Goal: Use online tool/utility: Use online tool/utility

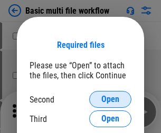
click at [110, 100] on span "Open" at bounding box center [110, 99] width 18 height 8
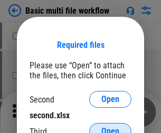
click at [110, 127] on span "Open" at bounding box center [110, 131] width 18 height 8
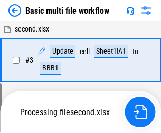
scroll to position [233, 0]
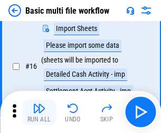
click at [39, 112] on img "button" at bounding box center [39, 108] width 13 height 13
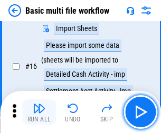
scroll to position [701, 0]
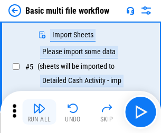
click at [39, 112] on img "button" at bounding box center [39, 108] width 13 height 13
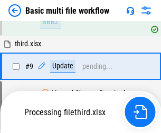
scroll to position [366, 0]
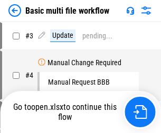
scroll to position [112, 0]
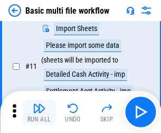
click at [39, 112] on img "button" at bounding box center [39, 108] width 13 height 13
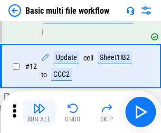
click at [39, 112] on img "button" at bounding box center [39, 108] width 13 height 13
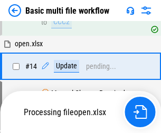
scroll to position [627, 0]
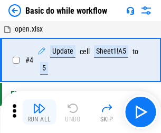
click at [39, 112] on img "button" at bounding box center [39, 108] width 13 height 13
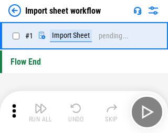
click at [39, 112] on img "button" at bounding box center [41, 108] width 13 height 13
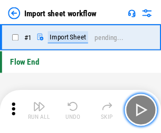
scroll to position [4, 0]
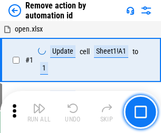
scroll to position [39, 0]
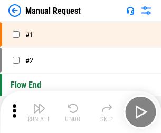
click at [39, 112] on img "button" at bounding box center [39, 108] width 13 height 13
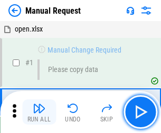
scroll to position [36, 0]
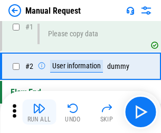
click at [39, 112] on img "button" at bounding box center [39, 108] width 13 height 13
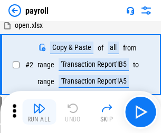
click at [39, 112] on img "button" at bounding box center [39, 108] width 13 height 13
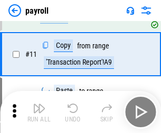
scroll to position [76, 0]
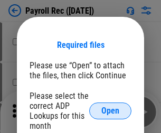
click at [110, 111] on span "Open" at bounding box center [110, 111] width 18 height 8
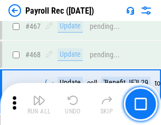
scroll to position [5612, 0]
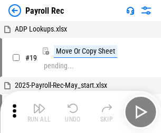
click at [39, 112] on img "button" at bounding box center [39, 108] width 13 height 13
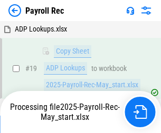
scroll to position [64, 0]
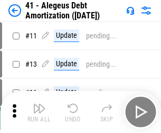
click at [39, 112] on img "button" at bounding box center [39, 108] width 13 height 13
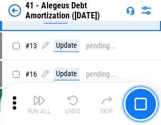
scroll to position [130, 0]
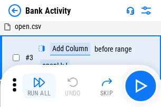
click at [39, 86] on img "button" at bounding box center [39, 82] width 13 height 13
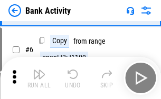
scroll to position [56, 0]
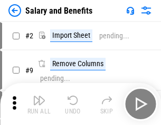
click at [39, 104] on img "button" at bounding box center [39, 100] width 13 height 13
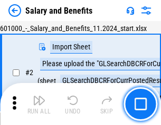
scroll to position [76, 0]
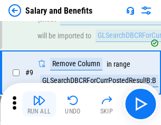
click at [39, 104] on img "button" at bounding box center [39, 100] width 13 height 13
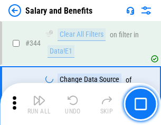
scroll to position [4931, 0]
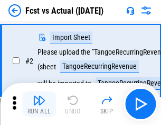
click at [39, 104] on img "button" at bounding box center [39, 100] width 13 height 13
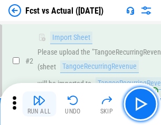
scroll to position [98, 0]
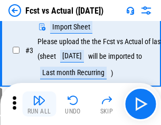
click at [39, 104] on img "button" at bounding box center [39, 100] width 13 height 13
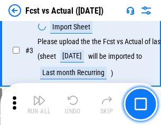
scroll to position [158, 0]
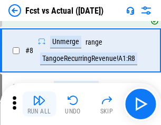
click at [39, 104] on img "button" at bounding box center [39, 100] width 13 height 13
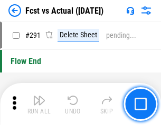
scroll to position [4984, 0]
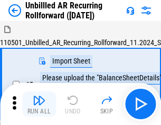
click at [39, 104] on img "button" at bounding box center [39, 100] width 13 height 13
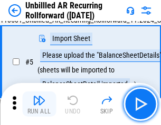
scroll to position [99, 0]
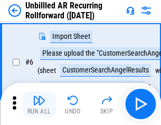
click at [39, 104] on img "button" at bounding box center [39, 100] width 13 height 13
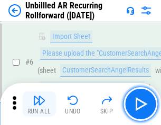
scroll to position [170, 0]
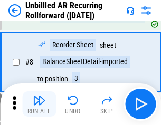
click at [39, 104] on img "button" at bounding box center [39, 100] width 13 height 13
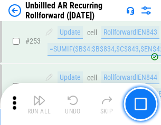
scroll to position [3577, 0]
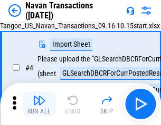
click at [39, 104] on img "button" at bounding box center [39, 100] width 13 height 13
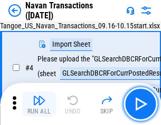
scroll to position [91, 0]
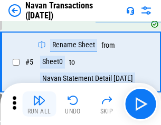
click at [39, 104] on img "button" at bounding box center [39, 100] width 13 height 13
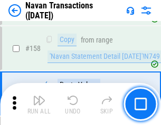
scroll to position [3414, 0]
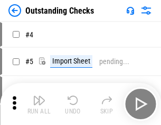
click at [39, 104] on img "button" at bounding box center [39, 100] width 13 height 13
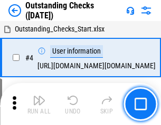
scroll to position [110, 0]
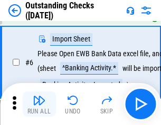
click at [39, 104] on img "button" at bounding box center [39, 100] width 13 height 13
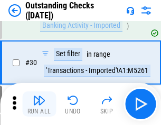
click at [39, 104] on img "button" at bounding box center [39, 100] width 13 height 13
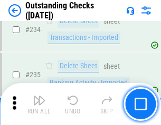
scroll to position [3198, 0]
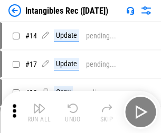
click at [39, 112] on img "button" at bounding box center [39, 108] width 13 height 13
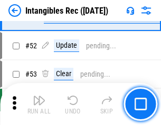
scroll to position [410, 0]
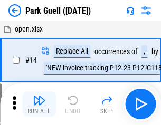
click at [39, 104] on img "button" at bounding box center [39, 100] width 13 height 13
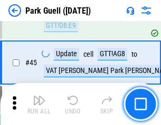
scroll to position [1317, 0]
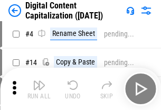
click at [39, 88] on img "button" at bounding box center [39, 84] width 13 height 13
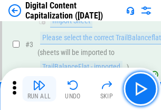
scroll to position [98, 0]
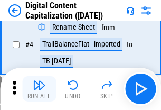
click at [39, 88] on img "button" at bounding box center [39, 84] width 13 height 13
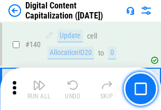
scroll to position [1117, 0]
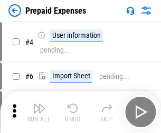
click at [39, 104] on img "button" at bounding box center [39, 108] width 13 height 13
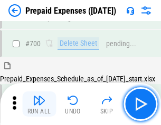
scroll to position [2895, 0]
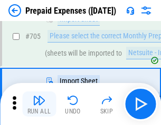
click at [39, 104] on img "button" at bounding box center [39, 100] width 13 height 13
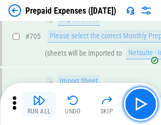
scroll to position [2949, 0]
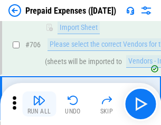
click at [39, 104] on img "button" at bounding box center [39, 100] width 13 height 13
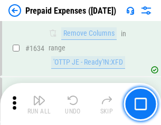
scroll to position [10253, 0]
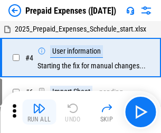
click at [39, 112] on img "button" at bounding box center [39, 108] width 13 height 13
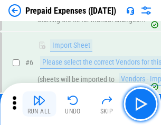
scroll to position [100, 0]
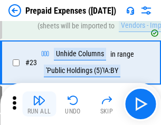
click at [39, 104] on img "button" at bounding box center [39, 100] width 13 height 13
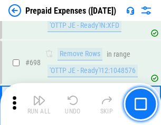
scroll to position [3667, 0]
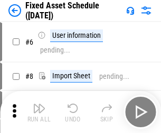
click at [39, 112] on img "button" at bounding box center [39, 108] width 13 height 13
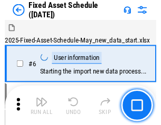
scroll to position [111, 0]
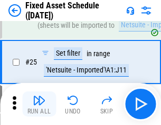
click at [39, 104] on img "button" at bounding box center [39, 100] width 13 height 13
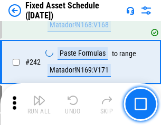
scroll to position [3262, 0]
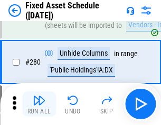
click at [39, 104] on img "button" at bounding box center [39, 100] width 13 height 13
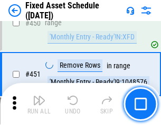
scroll to position [4707, 0]
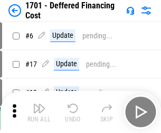
click at [39, 112] on img "button" at bounding box center [39, 108] width 13 height 13
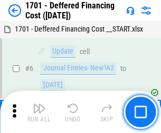
scroll to position [126, 0]
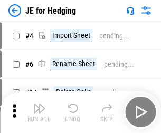
click at [39, 104] on img "button" at bounding box center [39, 108] width 13 height 13
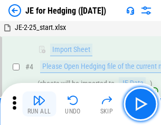
scroll to position [59, 0]
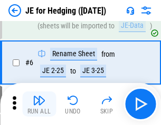
click at [39, 104] on img "button" at bounding box center [39, 100] width 13 height 13
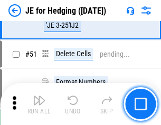
scroll to position [682, 0]
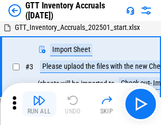
click at [39, 104] on img "button" at bounding box center [39, 100] width 13 height 13
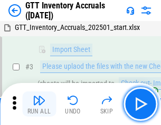
scroll to position [68, 0]
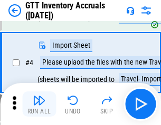
click at [39, 104] on img "button" at bounding box center [39, 100] width 13 height 13
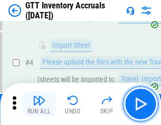
scroll to position [122, 0]
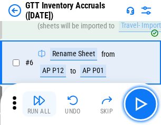
click at [39, 104] on img "button" at bounding box center [39, 100] width 13 height 13
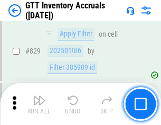
scroll to position [7993, 0]
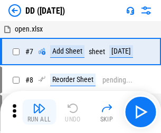
click at [39, 112] on img "button" at bounding box center [39, 108] width 13 height 13
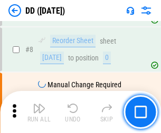
scroll to position [102, 0]
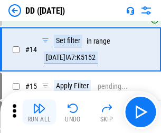
click at [39, 112] on img "button" at bounding box center [39, 108] width 13 height 13
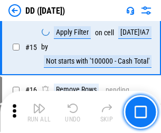
scroll to position [271, 0]
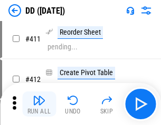
click at [39, 104] on img "button" at bounding box center [39, 100] width 13 height 13
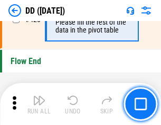
scroll to position [5040, 0]
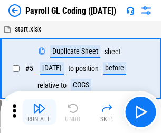
click at [39, 112] on img "button" at bounding box center [39, 108] width 13 height 13
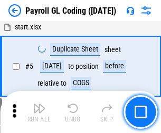
scroll to position [126, 0]
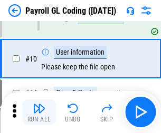
click at [39, 112] on img "button" at bounding box center [39, 108] width 13 height 13
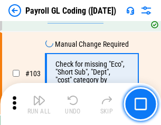
scroll to position [2471, 0]
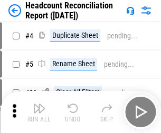
click at [39, 112] on img "button" at bounding box center [39, 108] width 13 height 13
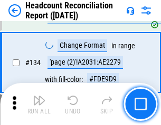
scroll to position [1266, 0]
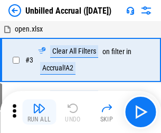
click at [39, 112] on img "button" at bounding box center [39, 108] width 13 height 13
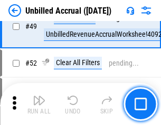
scroll to position [955, 0]
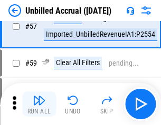
click at [39, 104] on img "button" at bounding box center [39, 100] width 13 height 13
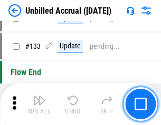
scroll to position [3137, 0]
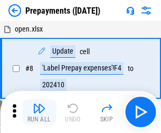
click at [39, 112] on img "button" at bounding box center [39, 108] width 13 height 13
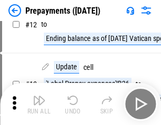
scroll to position [66, 0]
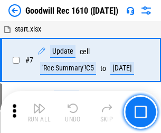
scroll to position [180, 0]
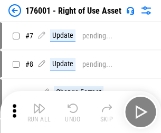
click at [39, 112] on img "button" at bounding box center [39, 108] width 13 height 13
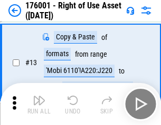
scroll to position [68, 0]
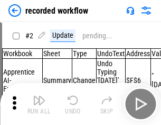
click at [39, 104] on img "button" at bounding box center [39, 100] width 13 height 13
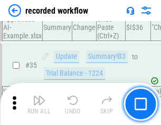
scroll to position [3291, 0]
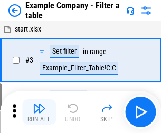
click at [39, 112] on img "button" at bounding box center [39, 108] width 13 height 13
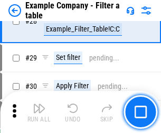
scroll to position [964, 0]
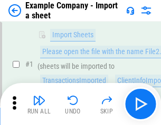
scroll to position [88, 0]
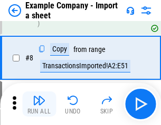
click at [39, 104] on img "button" at bounding box center [39, 100] width 13 height 13
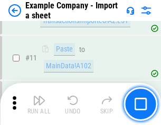
scroll to position [233, 0]
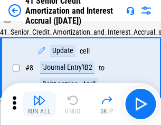
click at [39, 104] on img "button" at bounding box center [39, 100] width 13 height 13
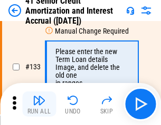
click at [39, 104] on img "button" at bounding box center [39, 100] width 13 height 13
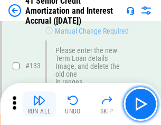
scroll to position [1100, 0]
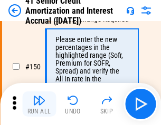
click at [39, 104] on img "button" at bounding box center [39, 100] width 13 height 13
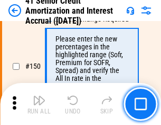
scroll to position [1211, 0]
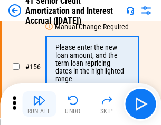
click at [39, 104] on img "button" at bounding box center [39, 100] width 13 height 13
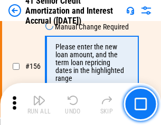
scroll to position [1284, 0]
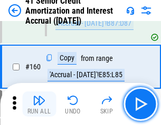
click at [39, 104] on img "button" at bounding box center [39, 100] width 13 height 13
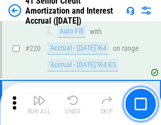
scroll to position [2358, 0]
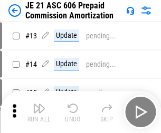
click at [39, 104] on img "button" at bounding box center [39, 108] width 13 height 13
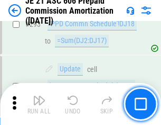
scroll to position [1938, 0]
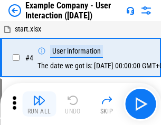
click at [39, 104] on img "button" at bounding box center [39, 100] width 13 height 13
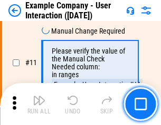
scroll to position [228, 0]
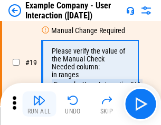
click at [39, 104] on img "button" at bounding box center [39, 100] width 13 height 13
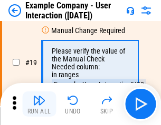
click at [39, 104] on img "button" at bounding box center [39, 100] width 13 height 13
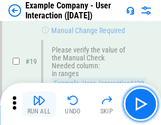
scroll to position [291, 0]
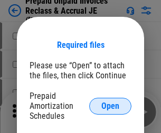
click at [110, 106] on span "Open" at bounding box center [110, 106] width 18 height 8
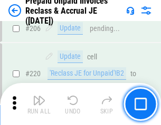
scroll to position [1365, 0]
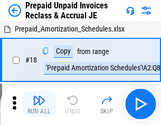
click at [39, 104] on img "button" at bounding box center [39, 100] width 13 height 13
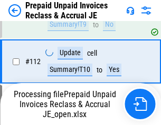
scroll to position [859, 0]
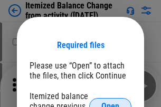
click at [110, 102] on span "Open" at bounding box center [110, 106] width 18 height 8
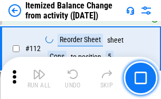
scroll to position [1761, 0]
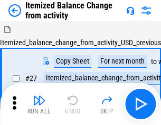
scroll to position [16, 0]
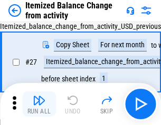
click at [39, 104] on img "button" at bounding box center [39, 100] width 13 height 13
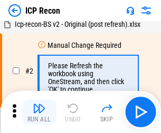
click at [39, 112] on img "button" at bounding box center [39, 108] width 13 height 13
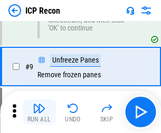
click at [39, 112] on img "button" at bounding box center [39, 108] width 13 height 13
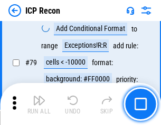
scroll to position [1032, 0]
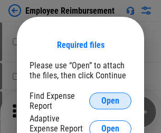
click at [110, 101] on span "Open" at bounding box center [110, 101] width 18 height 8
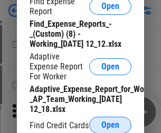
click at [110, 125] on span "Open" at bounding box center [110, 125] width 18 height 8
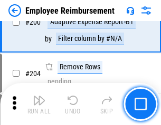
scroll to position [2597, 0]
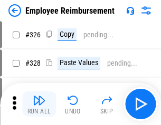
click at [39, 104] on img "button" at bounding box center [39, 100] width 13 height 13
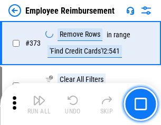
scroll to position [5509, 0]
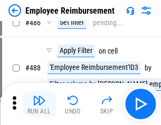
click at [39, 104] on img "button" at bounding box center [39, 100] width 13 height 13
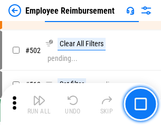
scroll to position [6657, 0]
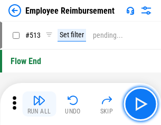
click at [39, 104] on img "button" at bounding box center [39, 100] width 13 height 13
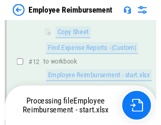
scroll to position [492, 0]
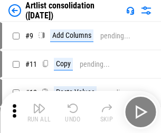
click at [39, 112] on img "button" at bounding box center [39, 108] width 13 height 13
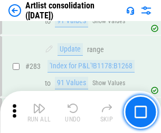
scroll to position [4355, 0]
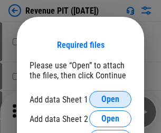
click at [110, 100] on span "Open" at bounding box center [110, 99] width 18 height 8
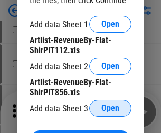
click at [110, 108] on span "Open" at bounding box center [110, 108] width 18 height 8
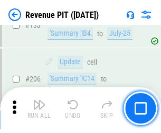
scroll to position [1070, 0]
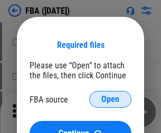
click at [110, 100] on span "Open" at bounding box center [110, 99] width 18 height 8
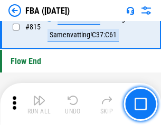
scroll to position [9427, 0]
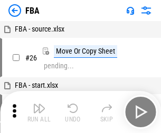
click at [39, 112] on img "button" at bounding box center [39, 108] width 13 height 13
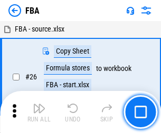
scroll to position [11, 0]
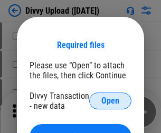
click at [110, 101] on span "Open" at bounding box center [110, 101] width 18 height 8
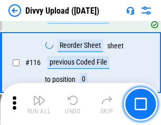
scroll to position [891, 0]
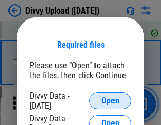
click at [110, 101] on span "Open" at bounding box center [110, 101] width 18 height 8
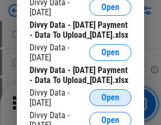
click at [110, 102] on span "Open" at bounding box center [110, 98] width 18 height 8
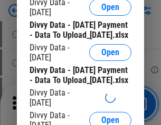
scroll to position [986, 0]
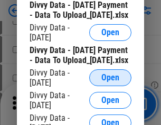
click at [110, 82] on span "Open" at bounding box center [110, 78] width 18 height 8
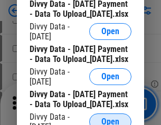
click at [110, 118] on span "Open" at bounding box center [110, 122] width 18 height 8
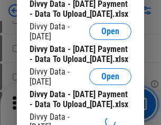
scroll to position [1206, 0]
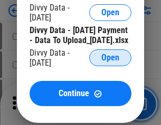
click at [110, 62] on span "Open" at bounding box center [110, 58] width 18 height 8
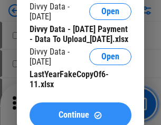
click at [80, 111] on span "Continue" at bounding box center [73, 115] width 31 height 8
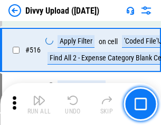
scroll to position [6607, 0]
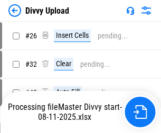
scroll to position [71, 0]
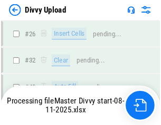
scroll to position [891, 0]
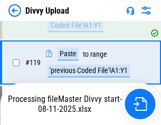
scroll to position [979, 0]
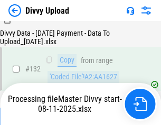
scroll to position [1273, 0]
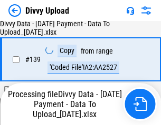
scroll to position [1505, 0]
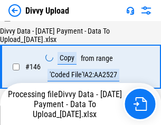
scroll to position [1745, 0]
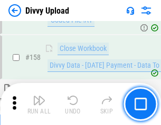
scroll to position [2140, 0]
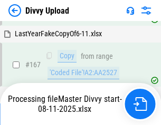
scroll to position [2414, 0]
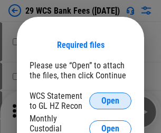
click at [110, 101] on span "Open" at bounding box center [110, 101] width 18 height 8
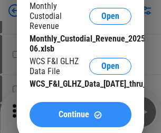
click at [80, 119] on span "Continue" at bounding box center [73, 115] width 31 height 8
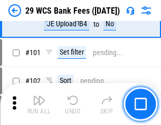
scroll to position [1026, 0]
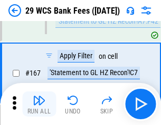
click at [39, 104] on img "button" at bounding box center [39, 100] width 13 height 13
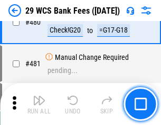
scroll to position [5430, 0]
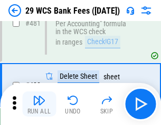
click at [39, 104] on img "button" at bounding box center [39, 100] width 13 height 13
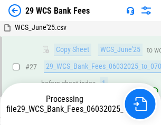
scroll to position [210, 0]
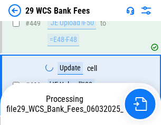
scroll to position [5357, 0]
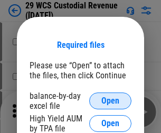
click at [110, 101] on span "Open" at bounding box center [110, 101] width 18 height 8
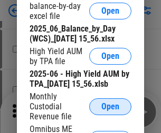
click at [110, 111] on span "Open" at bounding box center [110, 107] width 18 height 8
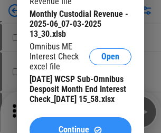
click at [80, 126] on span "Continue" at bounding box center [73, 130] width 31 height 8
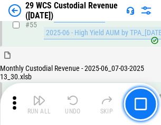
scroll to position [789, 0]
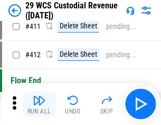
click at [39, 104] on img "button" at bounding box center [39, 100] width 13 height 13
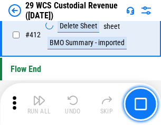
scroll to position [5029, 0]
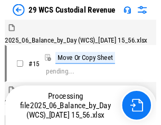
scroll to position [25, 0]
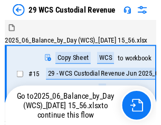
scroll to position [19, 0]
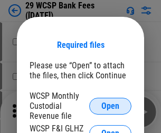
click at [110, 106] on span "Open" at bounding box center [110, 106] width 18 height 8
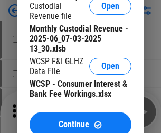
scroll to position [175, 0]
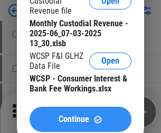
click at [80, 121] on span "Continue" at bounding box center [73, 119] width 31 height 8
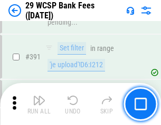
scroll to position [3582, 0]
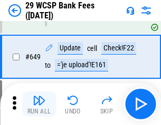
click at [39, 104] on img "button" at bounding box center [39, 100] width 13 height 13
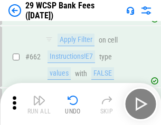
scroll to position [6151, 0]
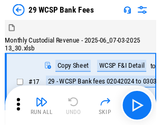
scroll to position [25, 0]
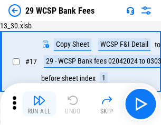
click at [39, 104] on img "button" at bounding box center [39, 100] width 13 height 13
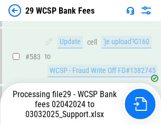
scroll to position [5486, 0]
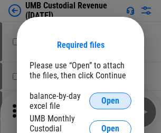
click at [110, 101] on span "Open" at bounding box center [110, 101] width 18 height 8
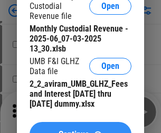
click at [80, 131] on span "Continue" at bounding box center [73, 135] width 31 height 8
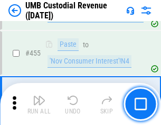
scroll to position [4494, 0]
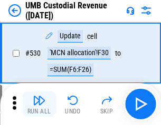
click at [39, 104] on img "button" at bounding box center [39, 100] width 13 height 13
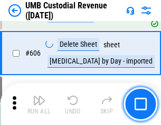
scroll to position [6078, 0]
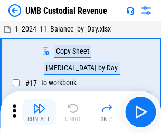
click at [39, 112] on img "button" at bounding box center [39, 108] width 13 height 13
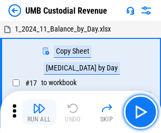
scroll to position [8, 0]
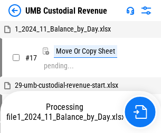
scroll to position [8, 0]
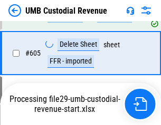
scroll to position [6054, 0]
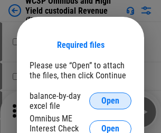
click at [110, 101] on span "Open" at bounding box center [110, 101] width 18 height 8
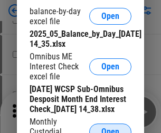
click at [110, 128] on span "Open" at bounding box center [110, 132] width 18 height 8
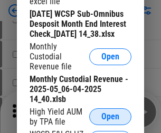
click at [110, 121] on span "Open" at bounding box center [110, 117] width 18 height 8
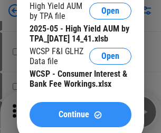
click at [80, 119] on span "Continue" at bounding box center [73, 115] width 31 height 8
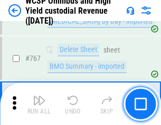
scroll to position [8581, 0]
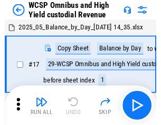
scroll to position [6, 0]
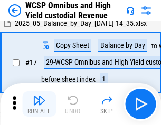
click at [39, 104] on img "button" at bounding box center [39, 100] width 13 height 13
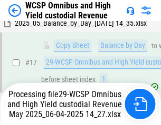
scroll to position [219, 0]
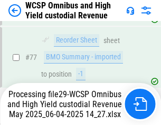
scroll to position [1027, 0]
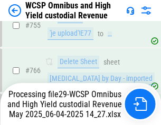
scroll to position [8556, 0]
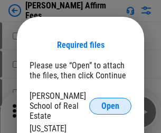
click at [110, 102] on span "Open" at bounding box center [110, 106] width 18 height 8
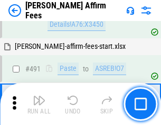
scroll to position [2863, 0]
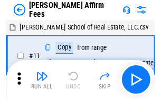
scroll to position [11, 0]
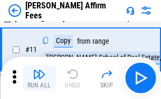
click at [39, 78] on img "button" at bounding box center [39, 74] width 13 height 13
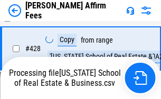
scroll to position [2167, 0]
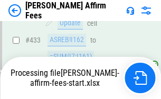
scroll to position [2762, 0]
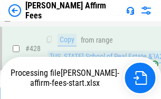
scroll to position [2121, 0]
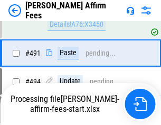
scroll to position [2810, 0]
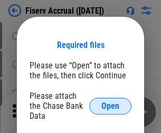
click at [110, 102] on span "Open" at bounding box center [110, 106] width 18 height 8
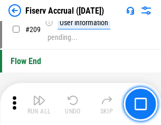
scroll to position [3270, 0]
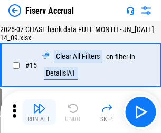
click at [39, 112] on img "button" at bounding box center [39, 108] width 13 height 13
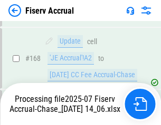
scroll to position [2640, 0]
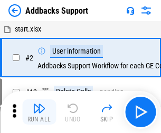
click at [39, 104] on img "button" at bounding box center [39, 108] width 13 height 13
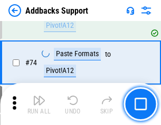
scroll to position [767, 0]
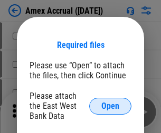
click at [110, 106] on span "Open" at bounding box center [110, 106] width 18 height 8
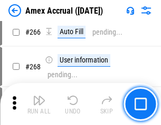
scroll to position [2953, 0]
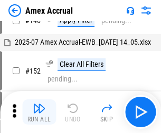
click at [39, 112] on img "button" at bounding box center [39, 108] width 13 height 13
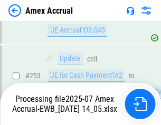
scroll to position [3072, 0]
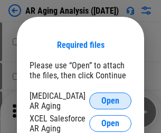
click at [110, 100] on span "Open" at bounding box center [110, 101] width 18 height 8
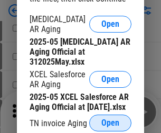
click at [110, 120] on span "Open" at bounding box center [110, 123] width 18 height 8
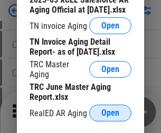
click at [110, 110] on span "Open" at bounding box center [110, 113] width 18 height 8
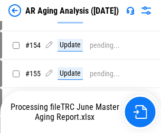
scroll to position [11, 0]
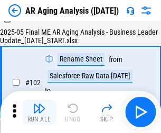
click at [39, 112] on img "button" at bounding box center [39, 108] width 13 height 13
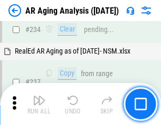
scroll to position [1632, 0]
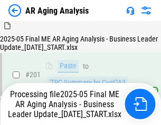
scroll to position [1620, 0]
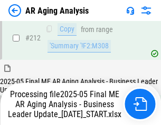
scroll to position [1620, 0]
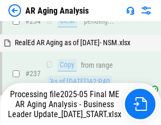
scroll to position [1664, 0]
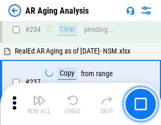
scroll to position [1620, 0]
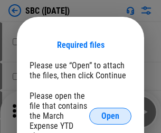
click at [110, 116] on span "Open" at bounding box center [110, 116] width 18 height 8
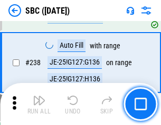
scroll to position [1991, 0]
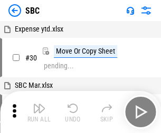
scroll to position [11, 0]
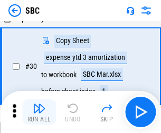
click at [39, 112] on img "button" at bounding box center [39, 108] width 13 height 13
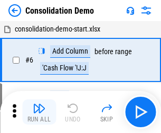
click at [39, 112] on img "button" at bounding box center [39, 108] width 13 height 13
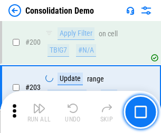
scroll to position [3302, 0]
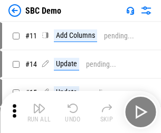
click at [39, 112] on img "button" at bounding box center [39, 108] width 13 height 13
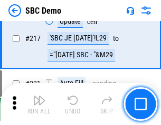
scroll to position [2600, 0]
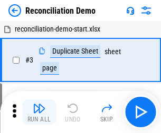
click at [39, 112] on img "button" at bounding box center [39, 108] width 13 height 13
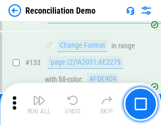
scroll to position [1251, 0]
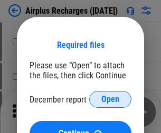
click at [110, 100] on span "Open" at bounding box center [110, 99] width 18 height 8
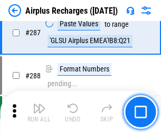
scroll to position [3802, 0]
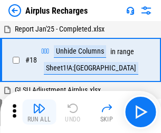
click at [39, 112] on img "button" at bounding box center [39, 108] width 13 height 13
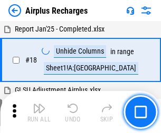
scroll to position [46, 0]
